Goal: Task Accomplishment & Management: Manage account settings

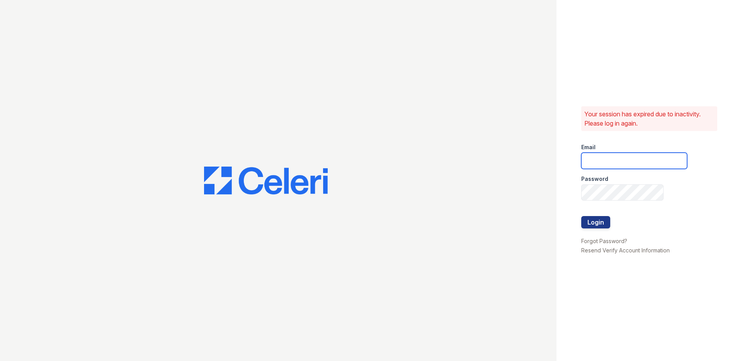
click at [648, 165] on input "email" at bounding box center [634, 161] width 106 height 16
type input "[PERSON_NAME][EMAIL_ADDRESS][DOMAIN_NAME]"
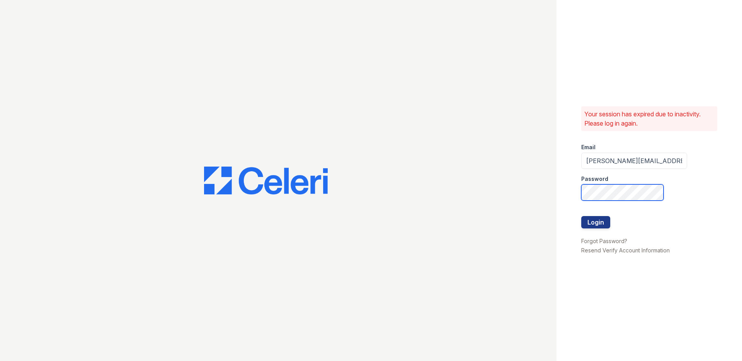
click at [581, 216] on button "Login" at bounding box center [595, 222] width 29 height 12
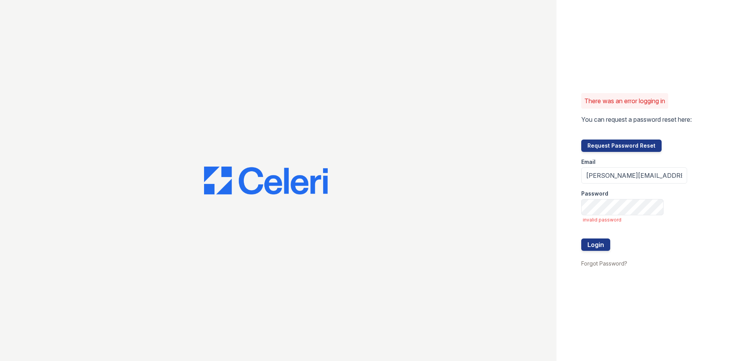
click at [614, 216] on form "Email stewart@altavitapm.com Password invalid password Login" at bounding box center [634, 205] width 106 height 107
click at [581, 238] on button "Login" at bounding box center [595, 244] width 29 height 12
